Goal: Check status

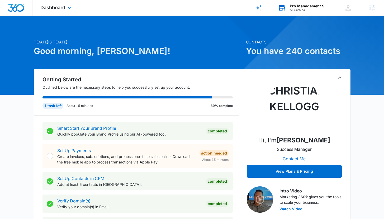
click at [300, 11] on div "M332574" at bounding box center [308, 10] width 38 height 4
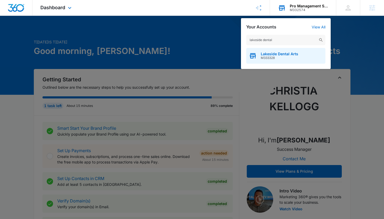
type input "lakeside dental"
click at [272, 58] on span "M333328" at bounding box center [278, 58] width 37 height 4
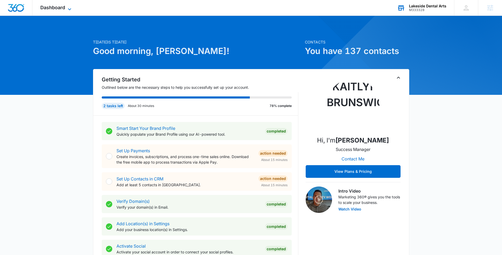
click at [49, 9] on span "Dashboard" at bounding box center [52, 8] width 25 height 6
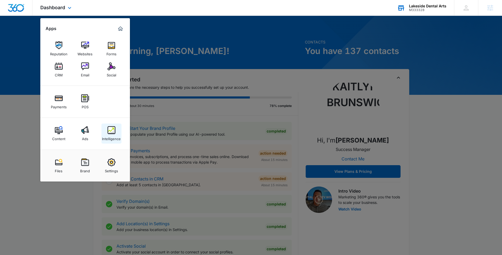
click at [109, 132] on img at bounding box center [112, 130] width 8 height 8
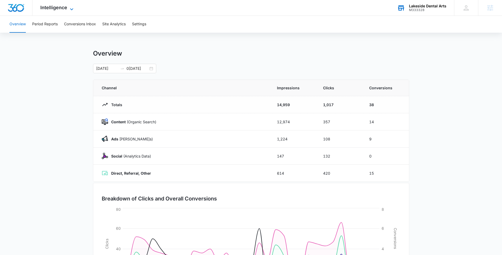
click at [58, 9] on span "Intelligence" at bounding box center [53, 8] width 27 height 6
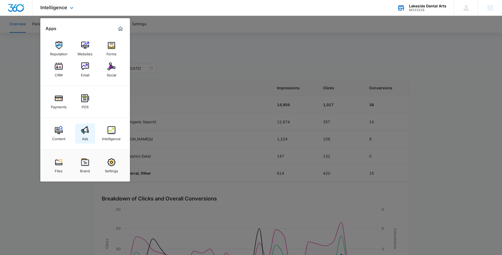
click at [85, 128] on img at bounding box center [85, 130] width 8 height 8
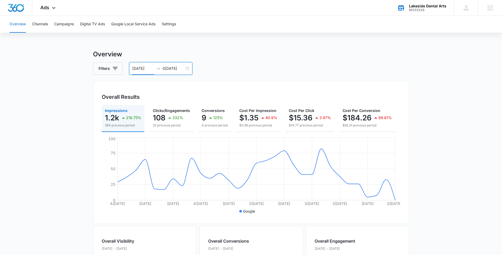
click at [137, 68] on input "[DATE]" at bounding box center [143, 69] width 22 height 6
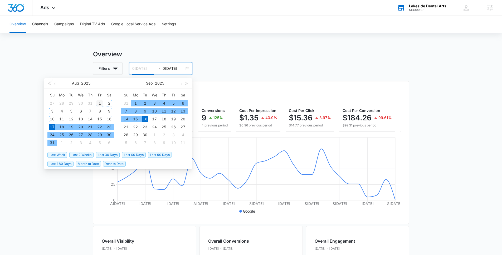
type input "0[DATE]"
click at [98, 102] on div "1" at bounding box center [99, 103] width 6 height 6
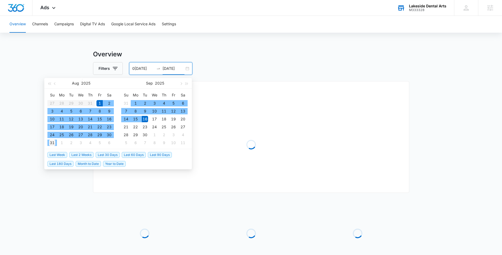
type input "[DATE]"
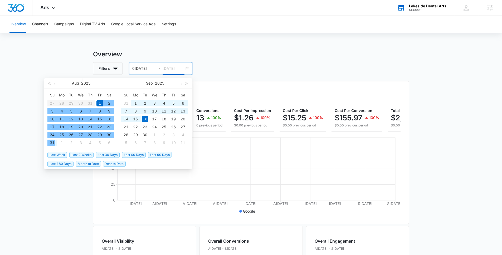
click at [51, 142] on div "31" at bounding box center [52, 143] width 6 height 6
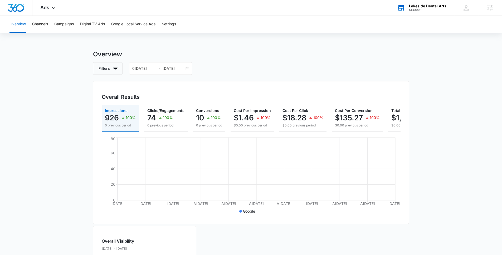
click at [37, 134] on main "Overview Filters 0[DATE] 0[DATE] Overall Results Impressions 926 100% 0 previou…" at bounding box center [251, 239] width 502 height 379
